Goal: Information Seeking & Learning: Learn about a topic

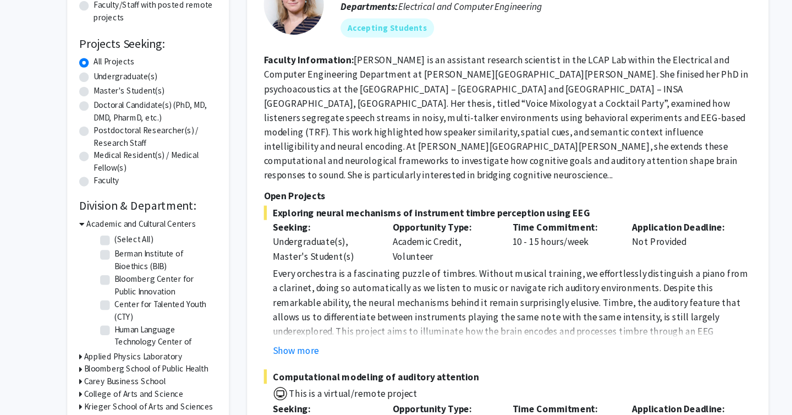
scroll to position [144, 0]
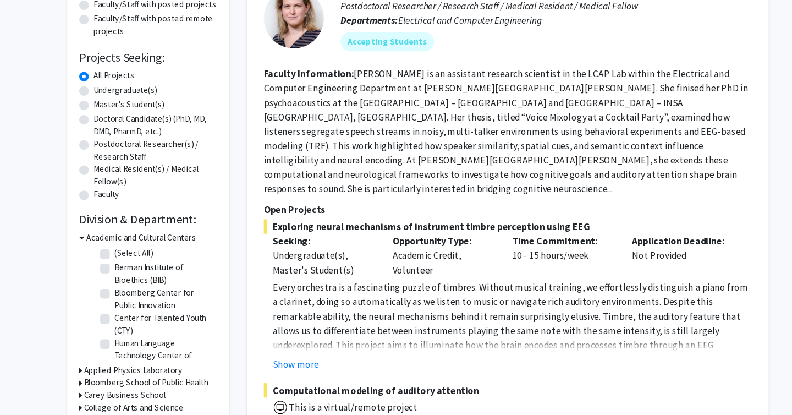
click at [99, 83] on label "Undergraduate(s)" at bounding box center [128, 83] width 58 height 12
click at [99, 83] on input "Undergraduate(s)" at bounding box center [102, 80] width 7 height 7
radio input "true"
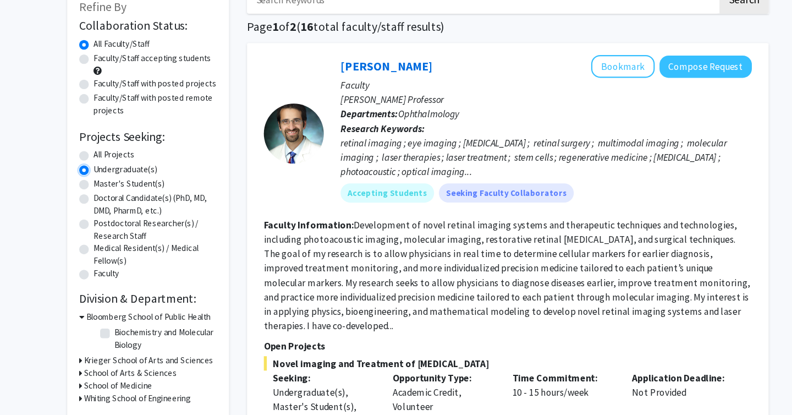
scroll to position [69, 0]
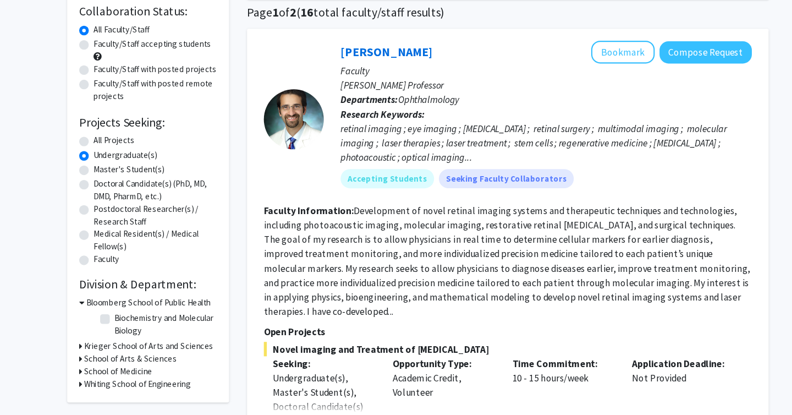
click at [99, 58] on label "Faculty/Staff accepting students" at bounding box center [153, 56] width 108 height 12
click at [99, 57] on input "Faculty/Staff accepting students" at bounding box center [102, 53] width 7 height 7
radio input "true"
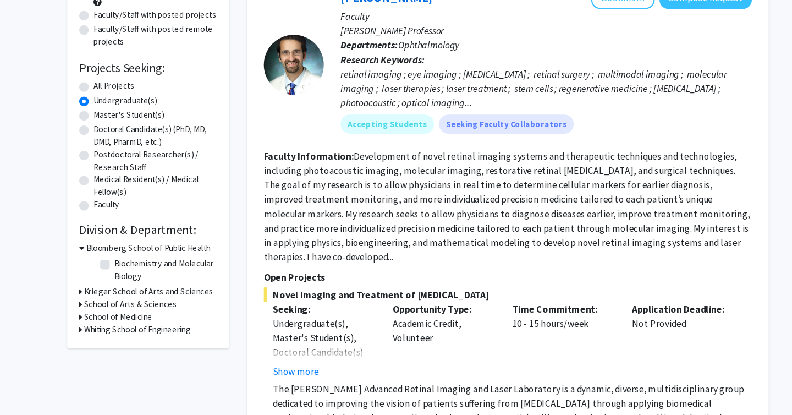
scroll to position [102, 0]
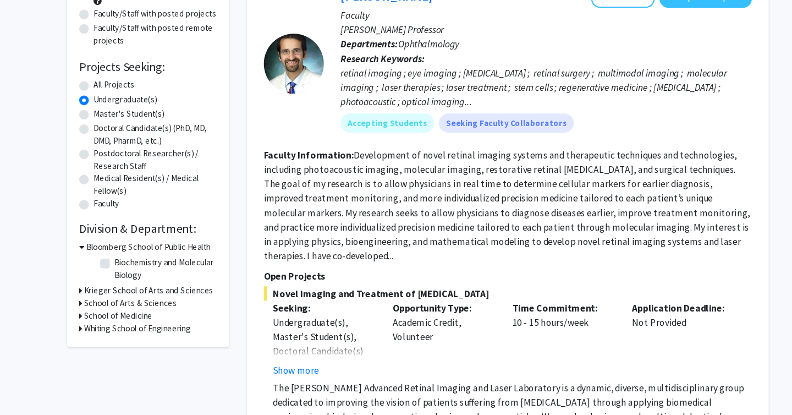
click at [88, 302] on div "Krieger School of Arts and Sciences" at bounding box center [148, 301] width 127 height 12
click at [86, 300] on icon at bounding box center [86, 301] width 3 height 12
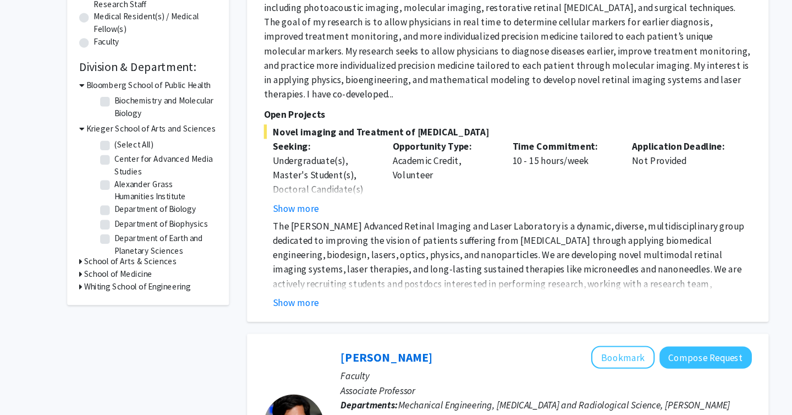
scroll to position [250, 0]
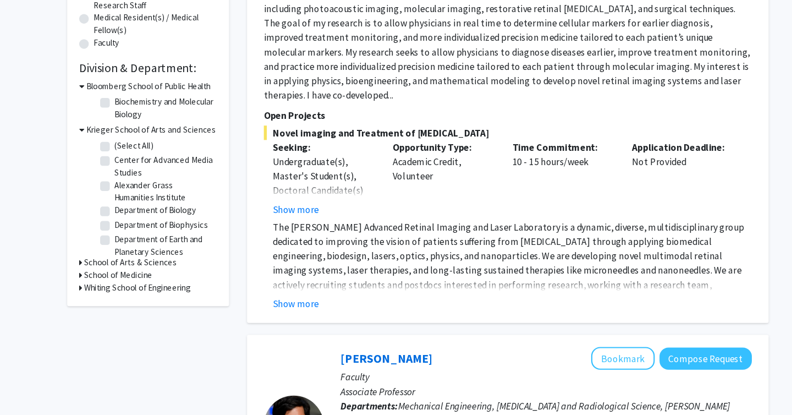
click at [118, 226] on label "Department of Biology" at bounding box center [155, 226] width 75 height 12
click at [118, 226] on input "Department of Biology" at bounding box center [121, 223] width 7 height 7
checkbox input "true"
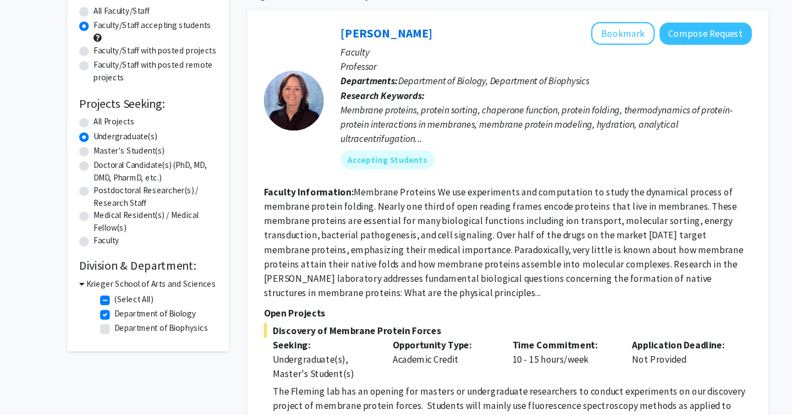
scroll to position [80, 0]
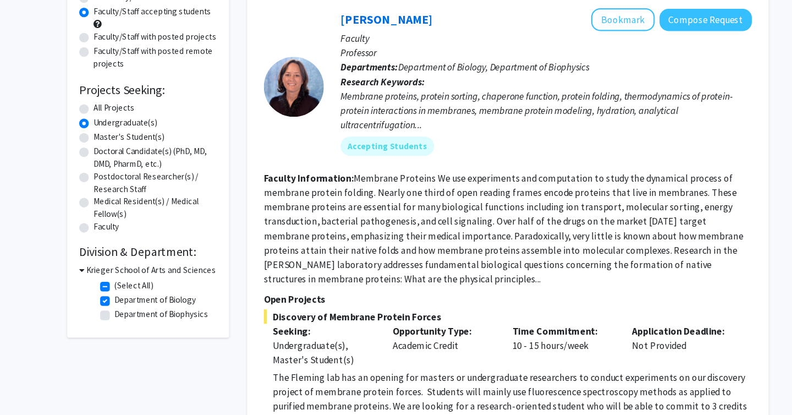
click at [92, 282] on h3 "Krieger School of Arts and Sciences" at bounding box center [151, 282] width 119 height 12
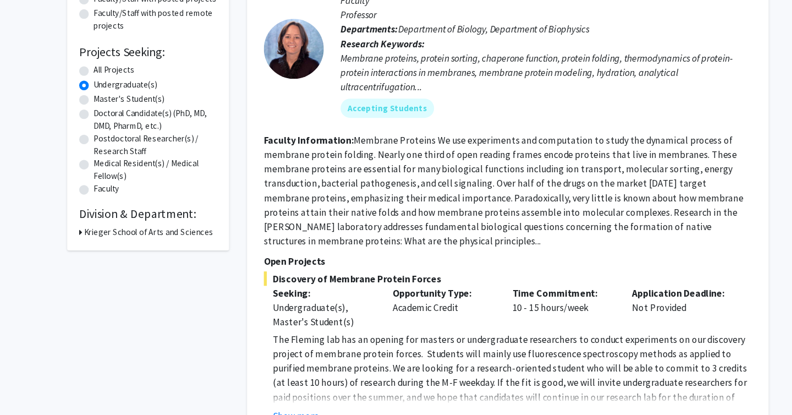
scroll to position [123, 0]
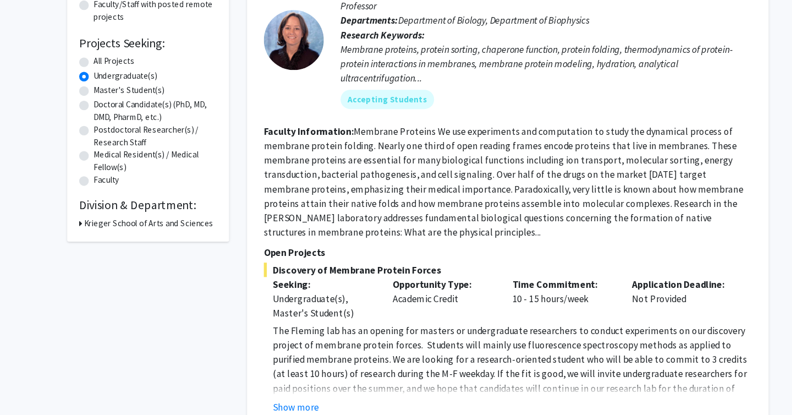
click at [87, 241] on icon at bounding box center [86, 239] width 3 height 12
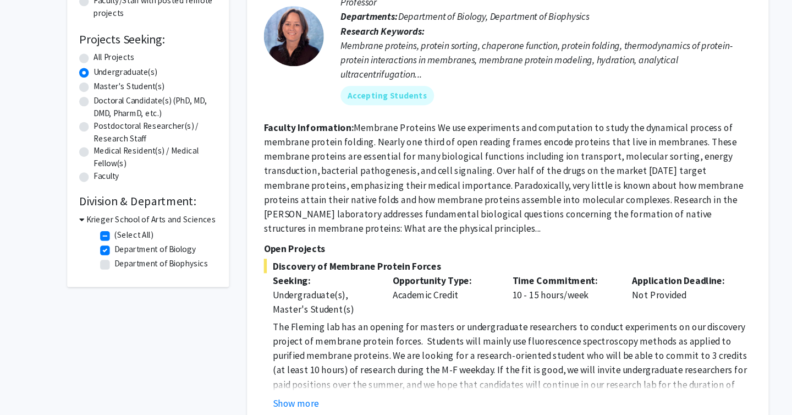
scroll to position [128, 0]
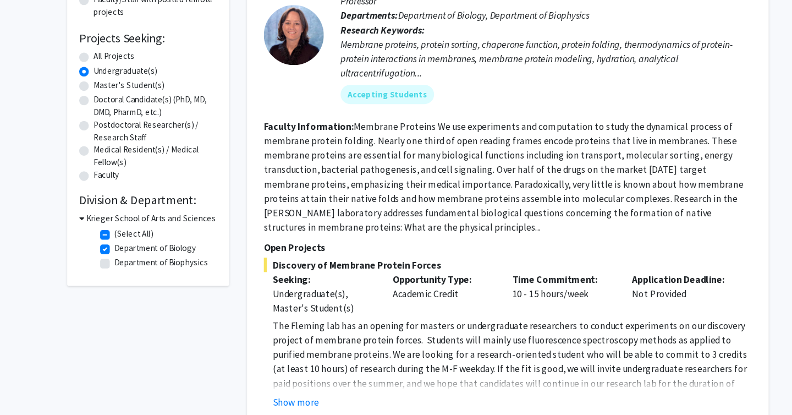
click at [118, 260] on label "Department of Biology" at bounding box center [155, 262] width 75 height 12
click at [118, 260] on input "Department of Biology" at bounding box center [121, 259] width 7 height 7
checkbox input "false"
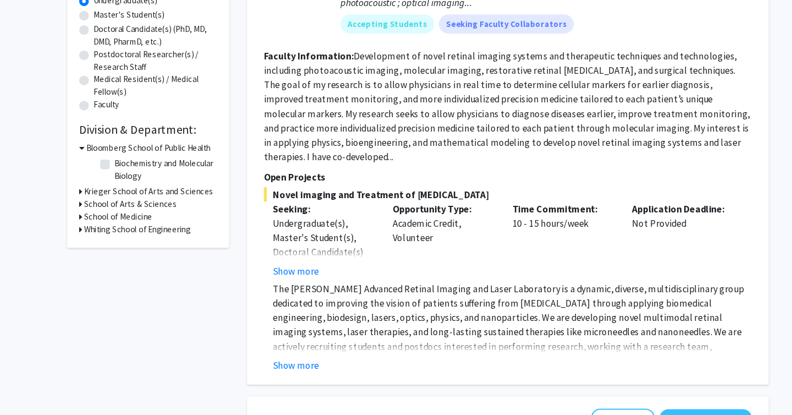
scroll to position [199, 0]
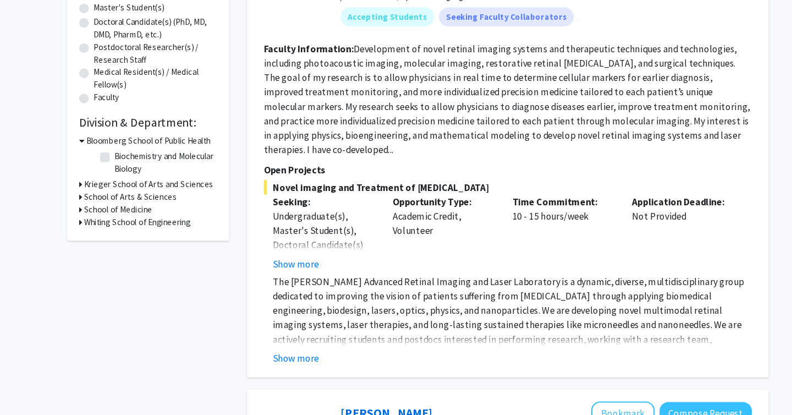
click at [89, 199] on div "Krieger School of Arts and Sciences" at bounding box center [148, 204] width 127 height 12
click at [86, 225] on icon at bounding box center [86, 227] width 3 height 12
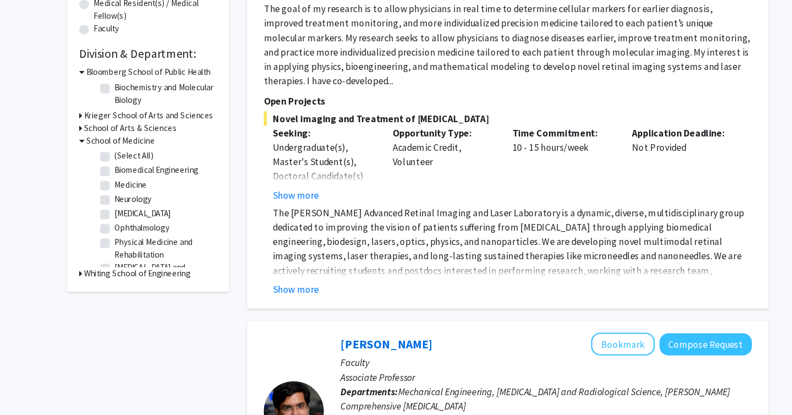
scroll to position [0, 0]
click at [118, 175] on label "(Select All)" at bounding box center [135, 178] width 35 height 12
click at [118, 175] on input "(Select All)" at bounding box center [121, 175] width 7 height 7
checkbox input "true"
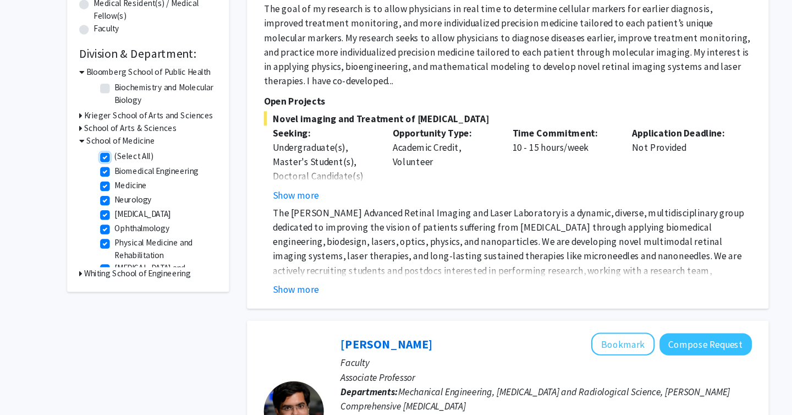
checkbox input "true"
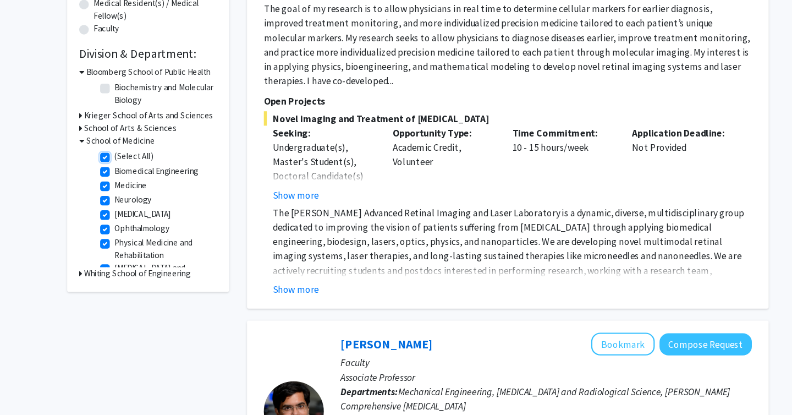
checkbox input "true"
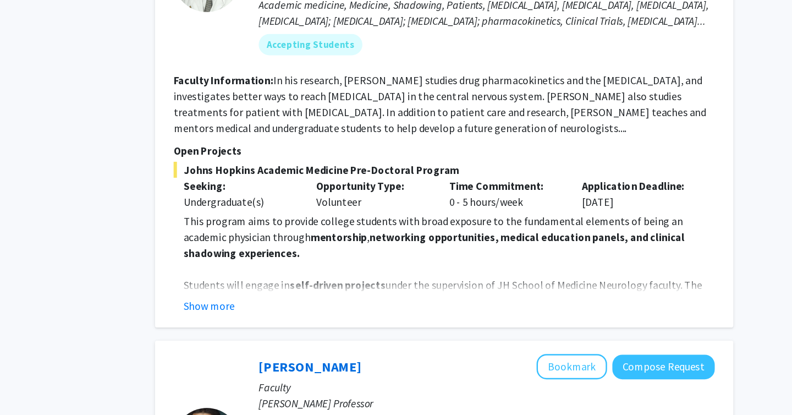
scroll to position [1218, 0]
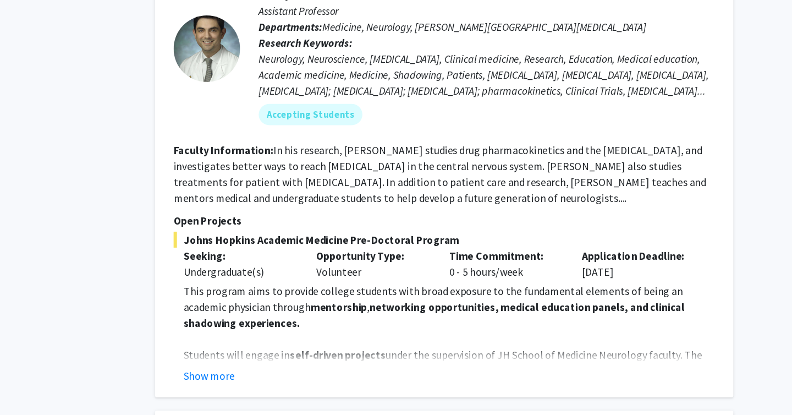
click at [469, 154] on fg-read-more "In his research, [PERSON_NAME] studies drug pharmacokinetics and the [MEDICAL_D…" at bounding box center [475, 158] width 441 height 51
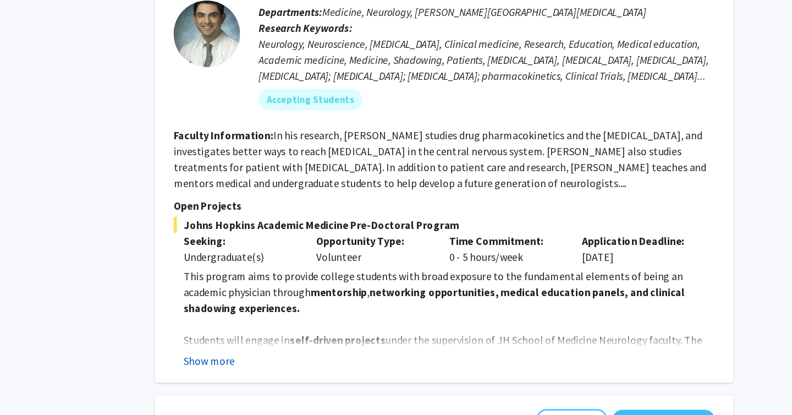
click at [294, 319] on button "Show more" at bounding box center [284, 325] width 42 height 13
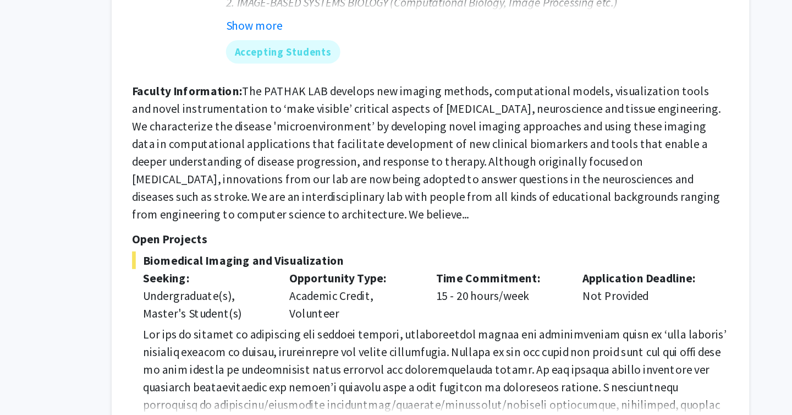
scroll to position [2540, 0]
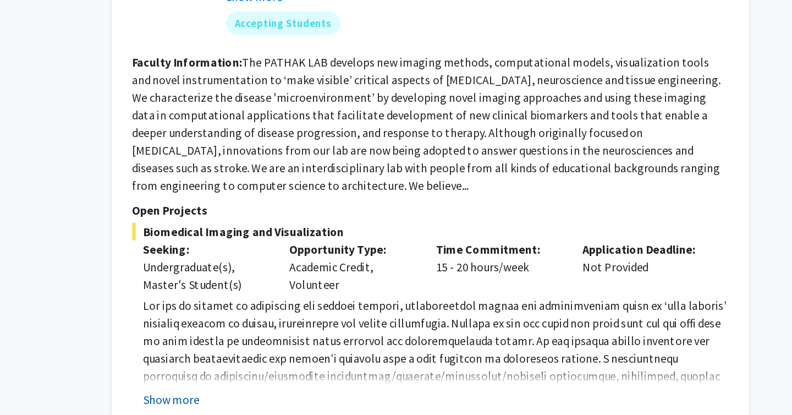
click at [292, 397] on button "Show more" at bounding box center [284, 403] width 42 height 13
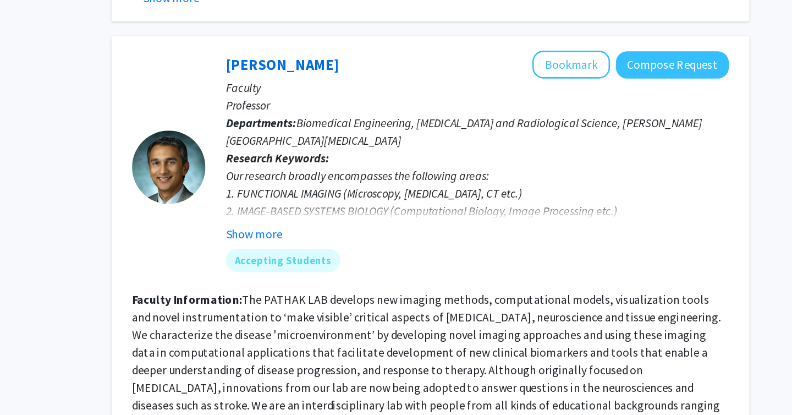
scroll to position [2484, 0]
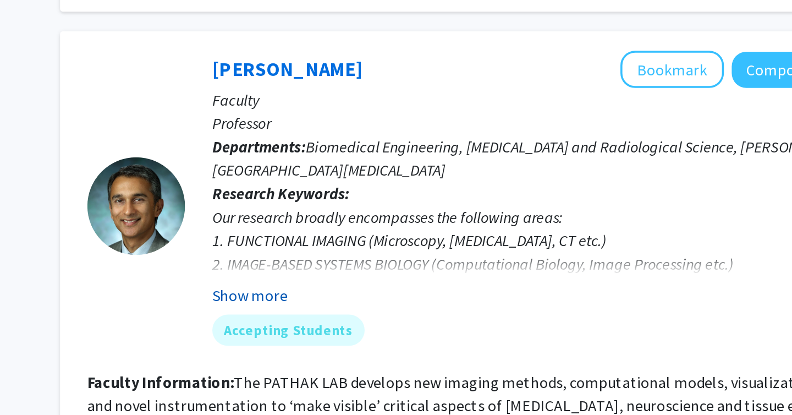
click at [359, 172] on button "Show more" at bounding box center [346, 178] width 42 height 13
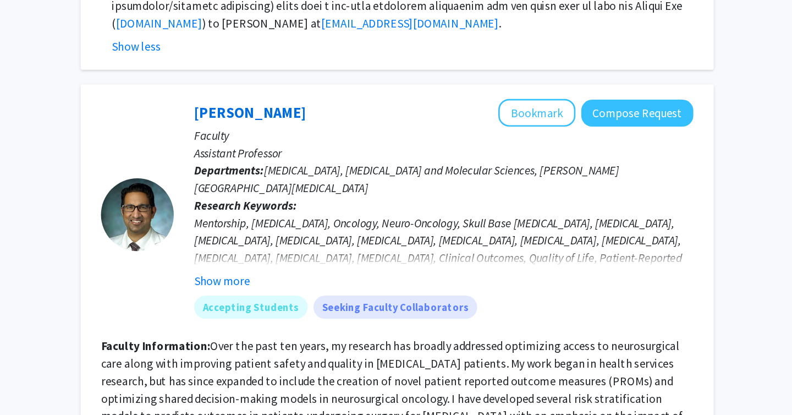
scroll to position [3013, 0]
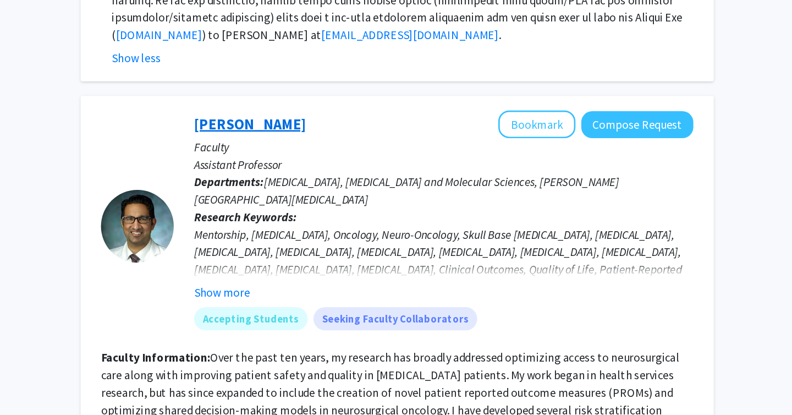
click at [368, 87] on link "[PERSON_NAME]" at bounding box center [367, 94] width 85 height 14
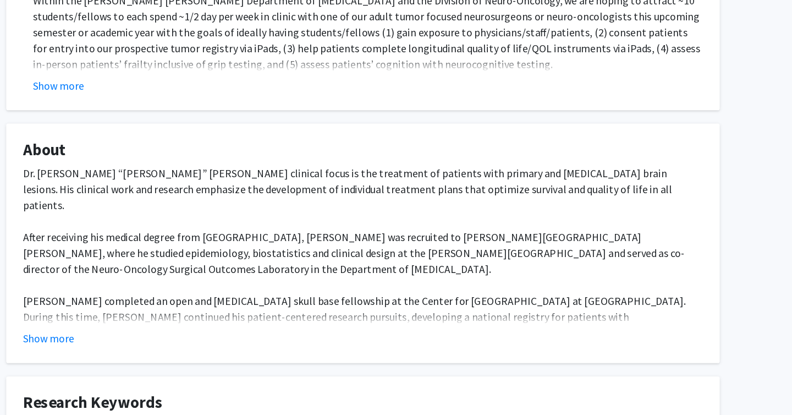
scroll to position [380, 0]
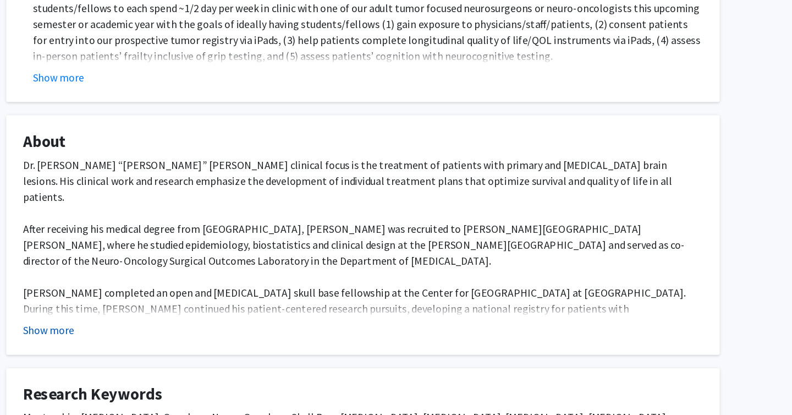
click at [147, 338] on button "Show more" at bounding box center [137, 344] width 42 height 13
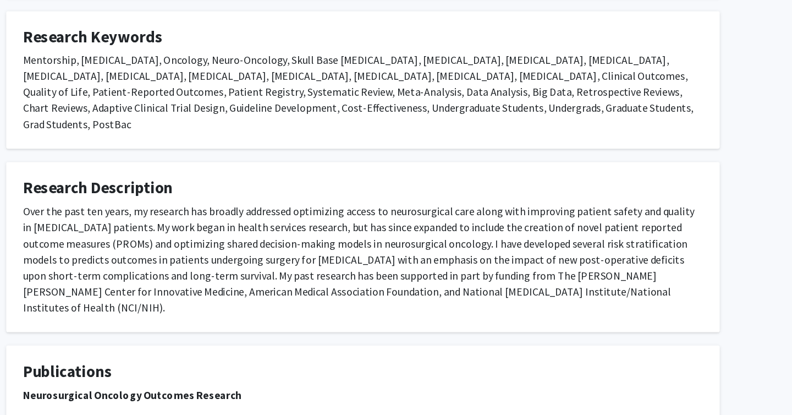
scroll to position [736, 0]
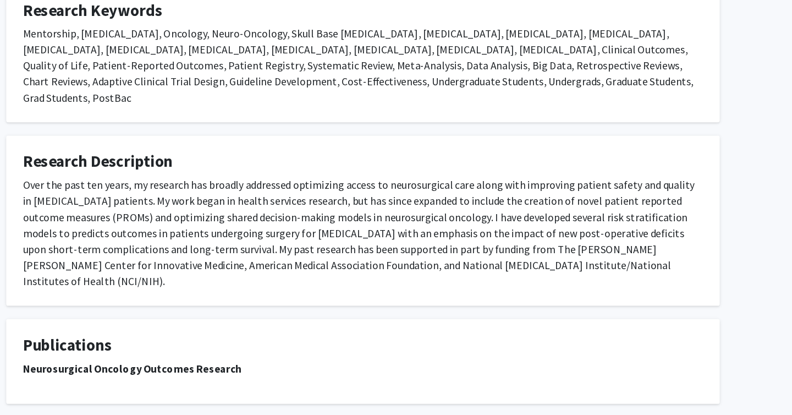
click at [178, 371] on strong "Neurosurgical Oncology Outcomes Research" at bounding box center [206, 376] width 181 height 11
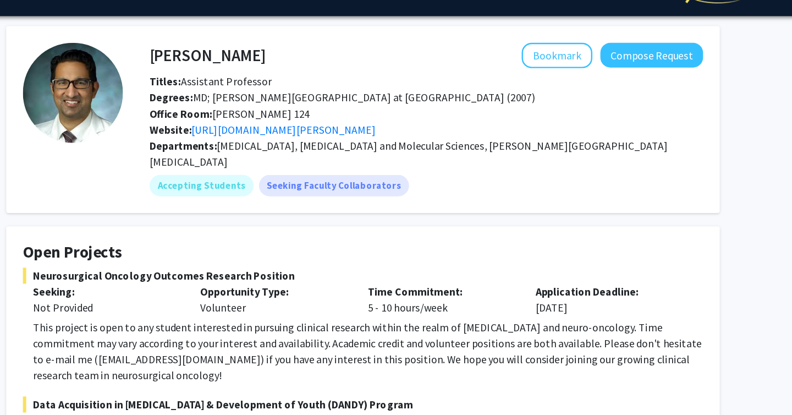
scroll to position [0, 0]
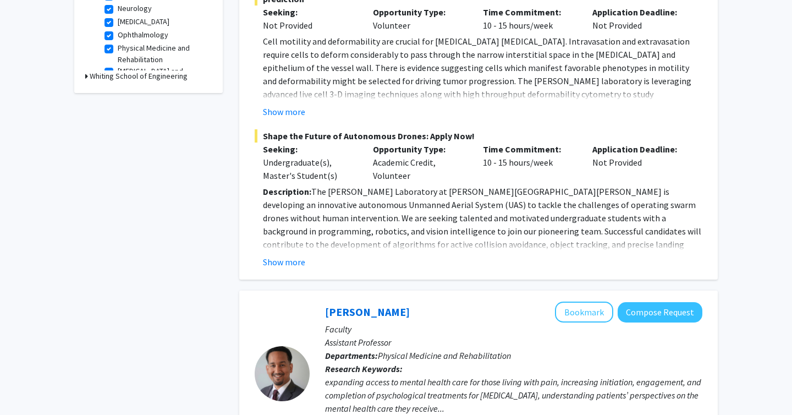
scroll to position [445, 0]
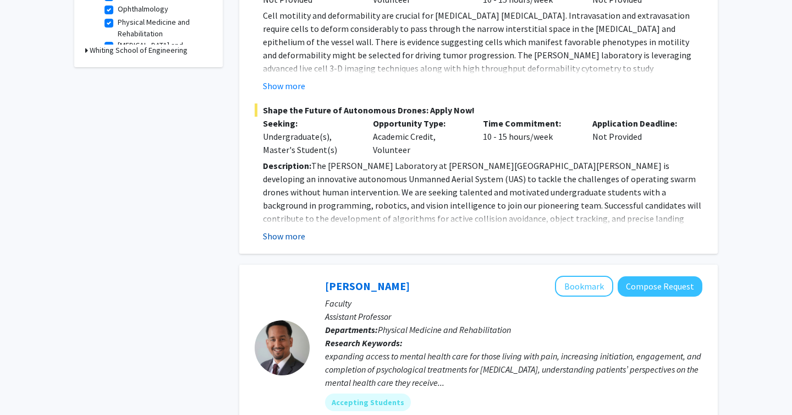
click at [297, 229] on button "Show more" at bounding box center [284, 235] width 42 height 13
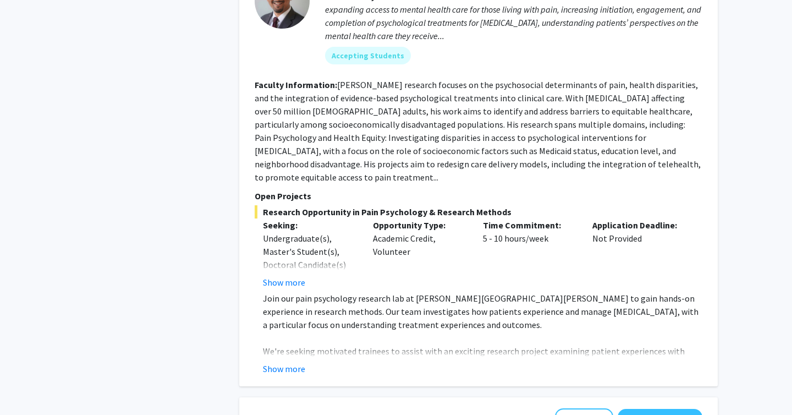
scroll to position [1158, 0]
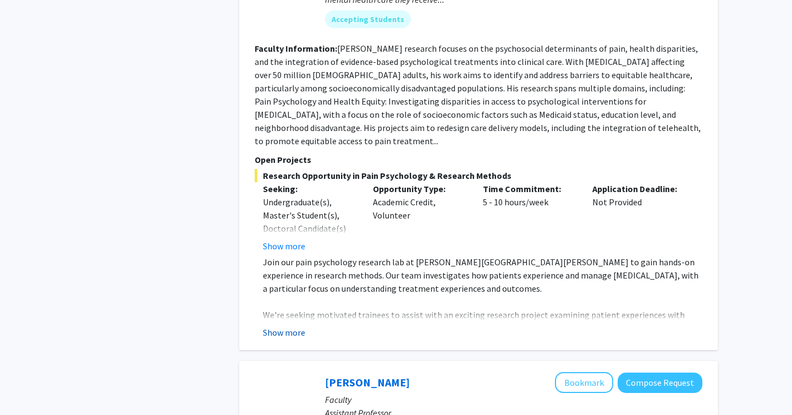
click at [292, 326] on button "Show more" at bounding box center [284, 332] width 42 height 13
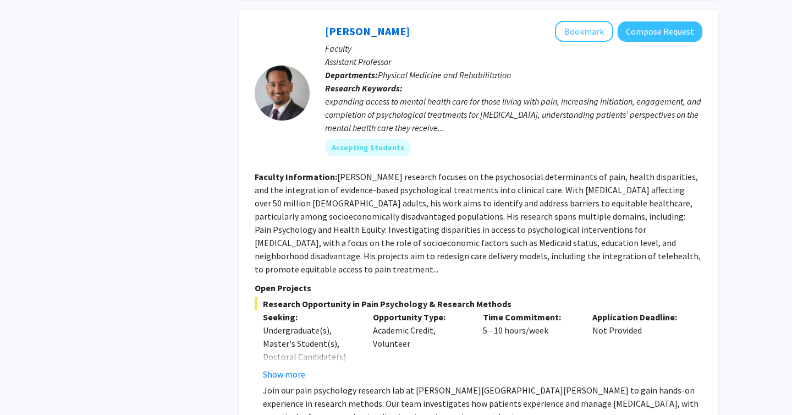
scroll to position [1013, 0]
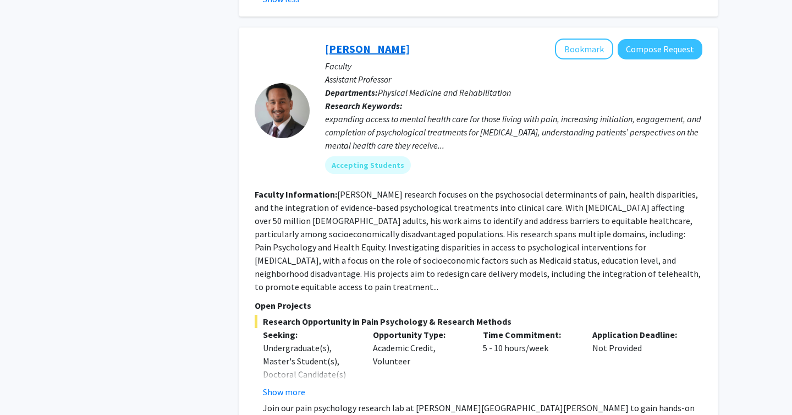
click at [369, 42] on link "[PERSON_NAME]" at bounding box center [367, 49] width 85 height 14
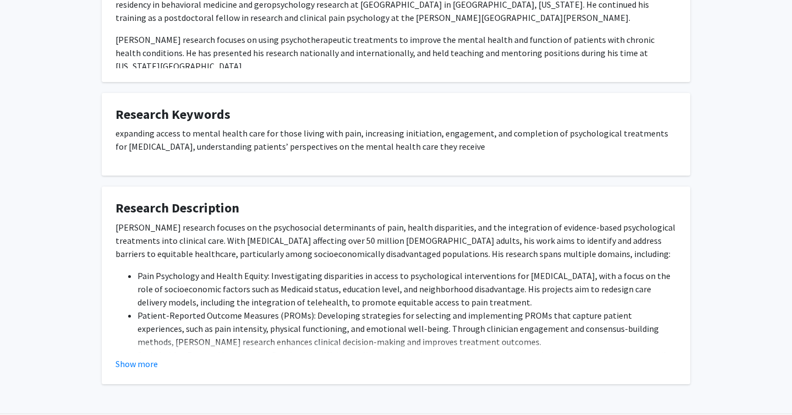
scroll to position [565, 0]
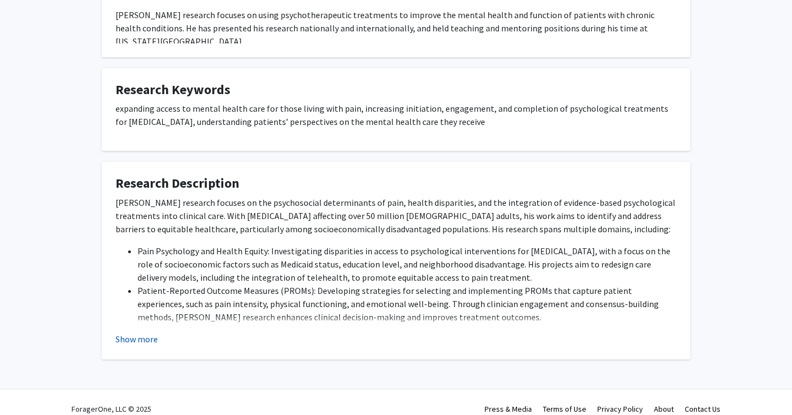
click at [151, 332] on button "Show more" at bounding box center [137, 338] width 42 height 13
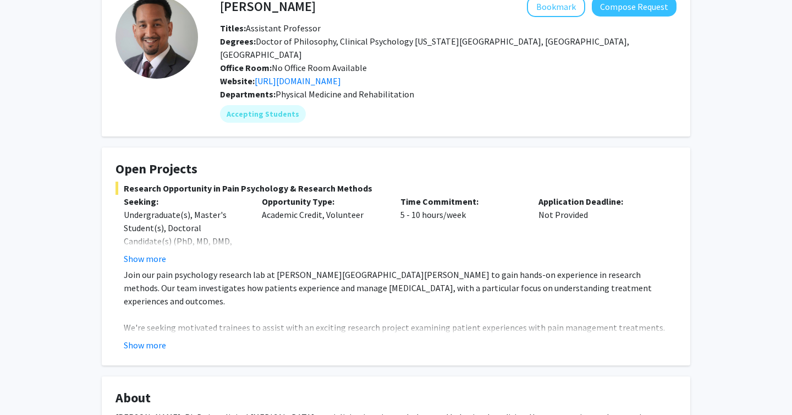
scroll to position [0, 0]
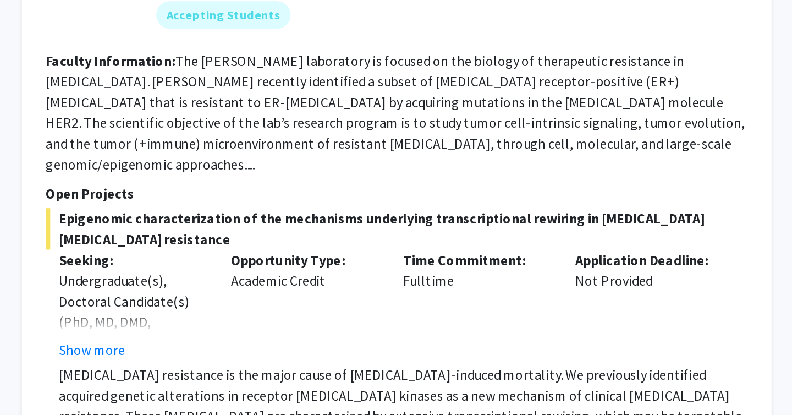
scroll to position [3126, 0]
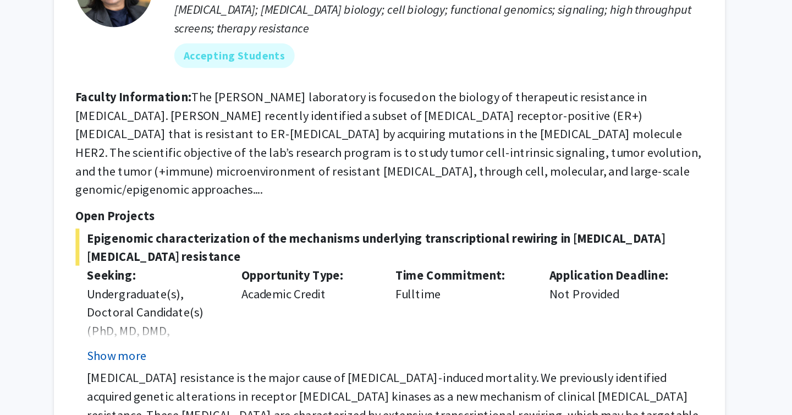
click at [299, 365] on button "Show more" at bounding box center [284, 371] width 42 height 13
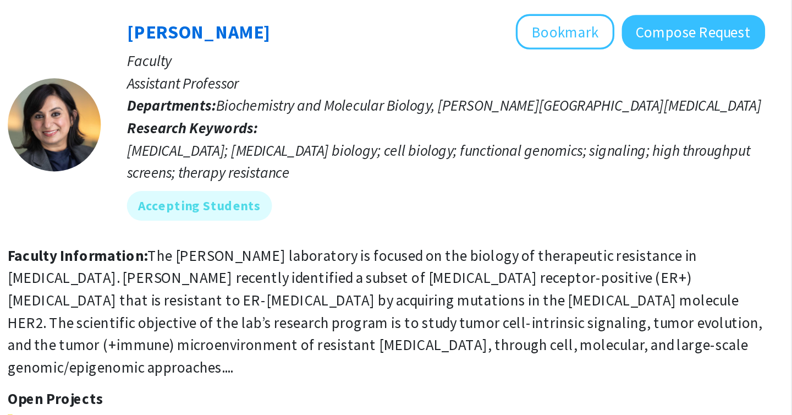
scroll to position [3036, 0]
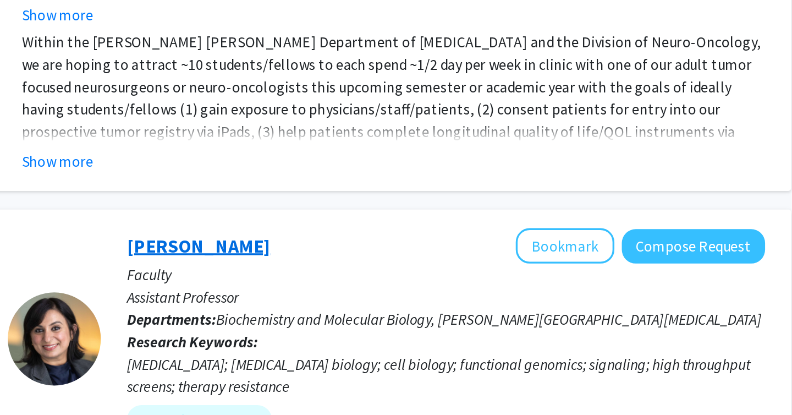
click at [360, 138] on link "[PERSON_NAME]" at bounding box center [367, 145] width 85 height 14
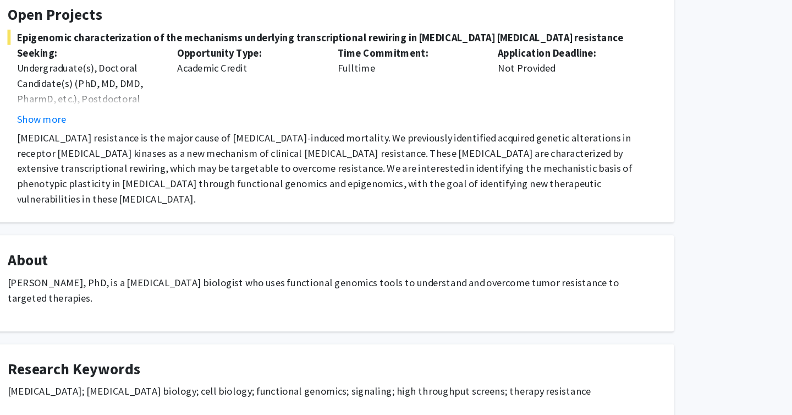
scroll to position [154, 0]
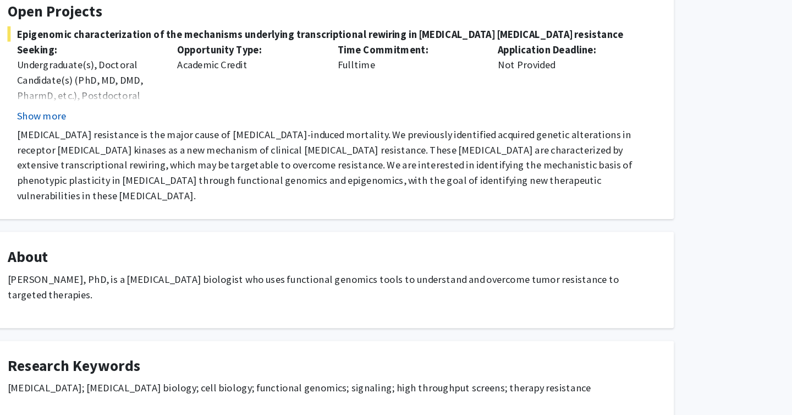
click at [160, 159] on button "Show more" at bounding box center [145, 156] width 42 height 13
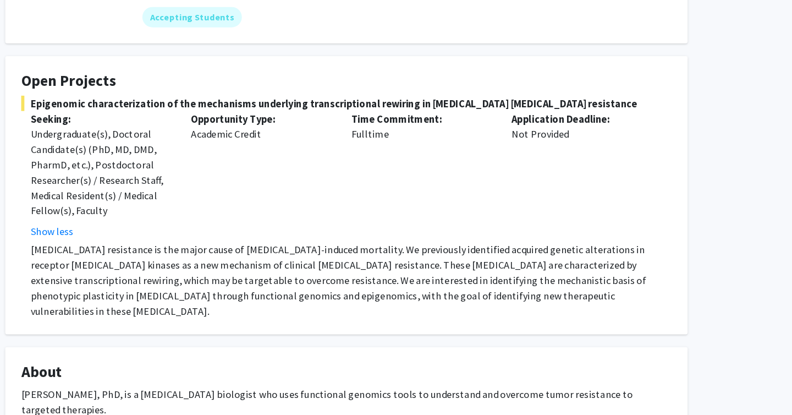
scroll to position [0, 0]
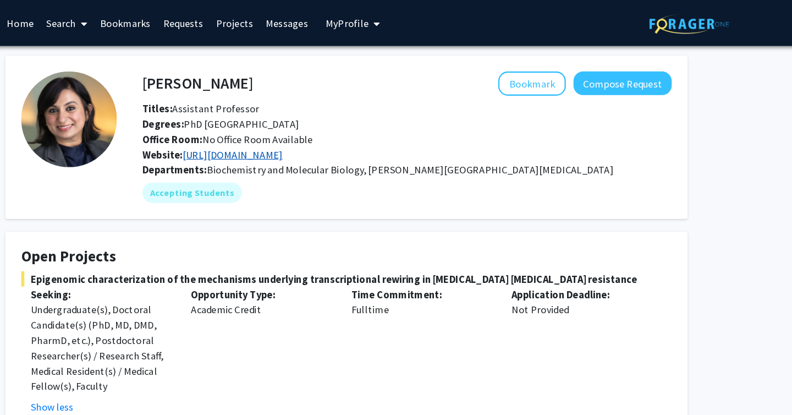
click at [276, 136] on link "[URL][DOMAIN_NAME]" at bounding box center [298, 133] width 86 height 11
